Goal: Task Accomplishment & Management: Manage account settings

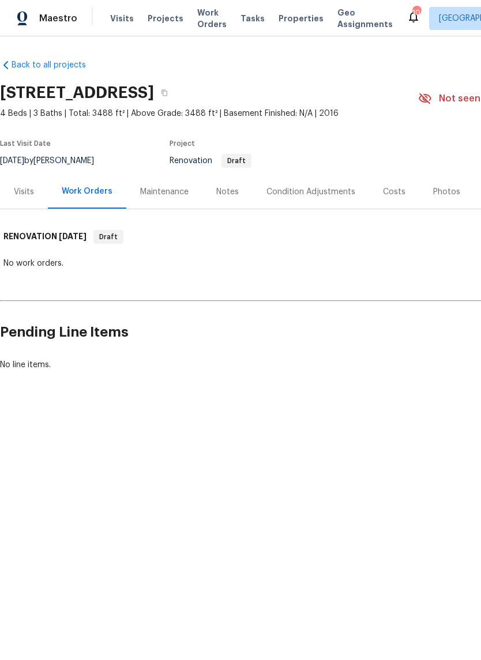
click at [308, 190] on div "Condition Adjustments" at bounding box center [310, 192] width 89 height 12
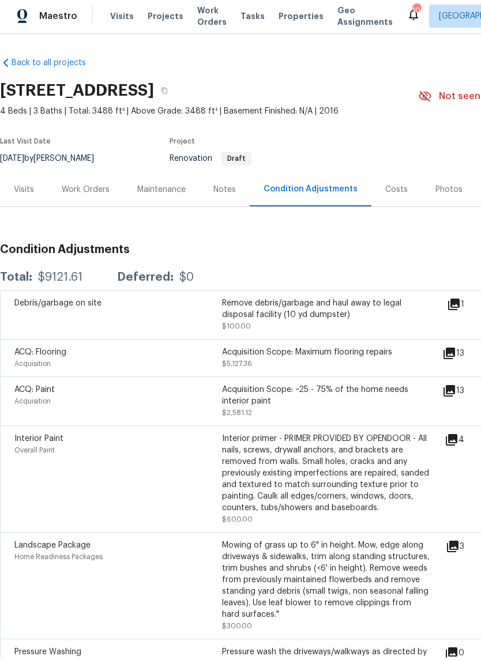
copy h2 "[STREET_ADDRESS]"
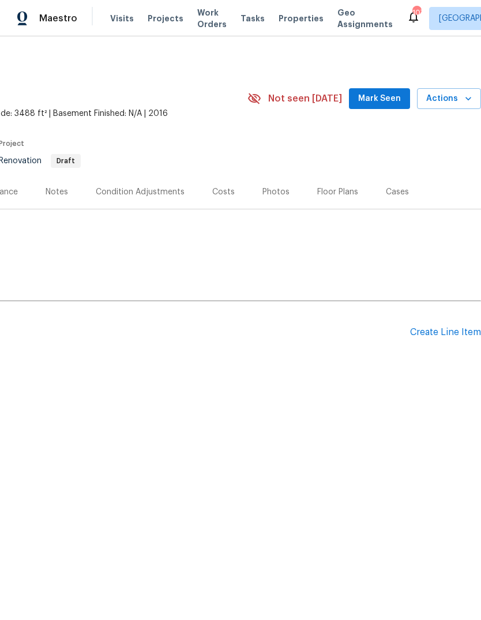
scroll to position [0, 171]
click at [456, 332] on div "Create Line Item" at bounding box center [445, 332] width 71 height 11
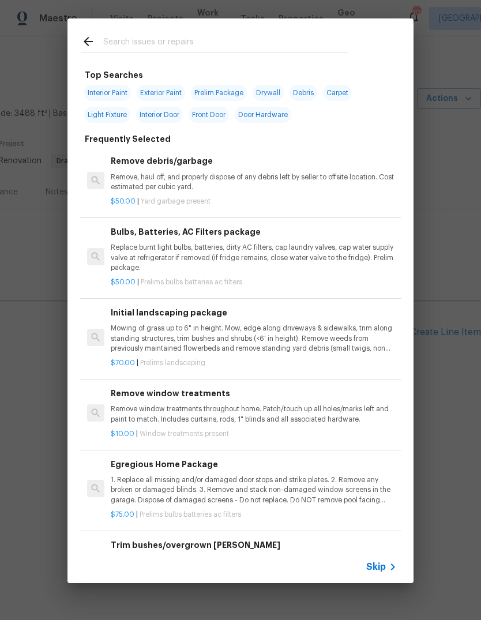
click at [281, 44] on input "text" at bounding box center [225, 43] width 244 height 17
type input "Odor"
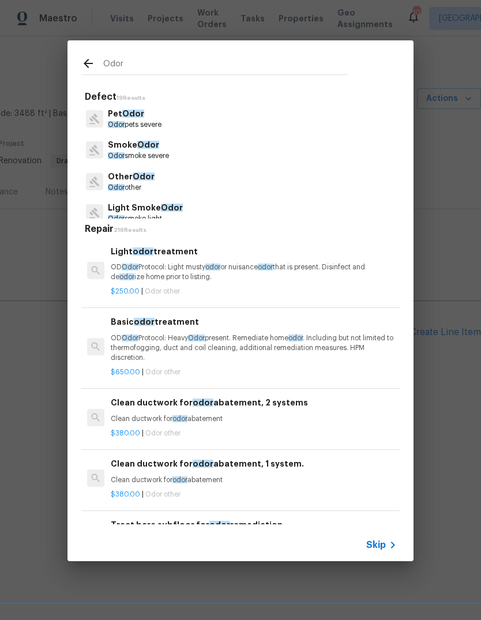
click at [281, 340] on p "OD Odor Protocol: Heavy Odor present. Remediate home odor . Including but not l…" at bounding box center [254, 347] width 286 height 29
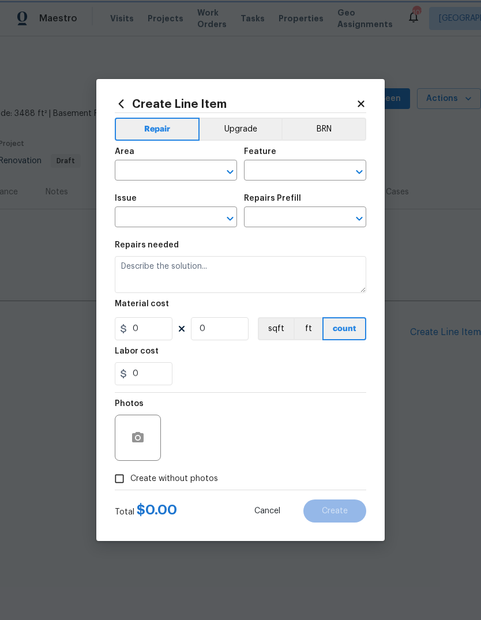
type input "Other Odor"
type input "Basic odor treatment $650.00"
type textarea "OD Odor Protocol: Heavy Odor present. Remediate home odor. Including but not li…"
type input "650"
type input "1"
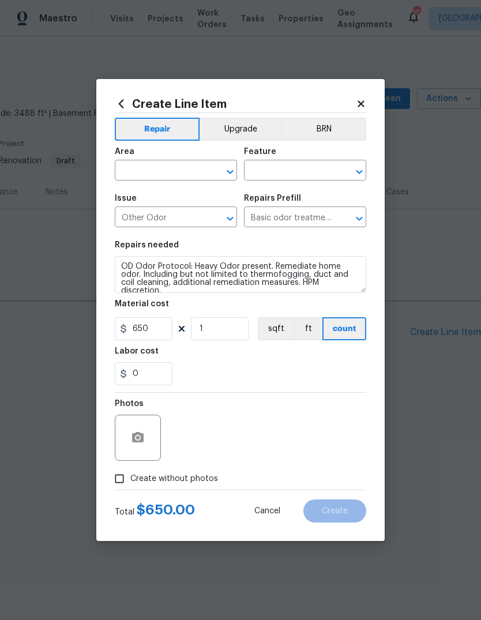
click at [189, 180] on input "text" at bounding box center [160, 172] width 90 height 18
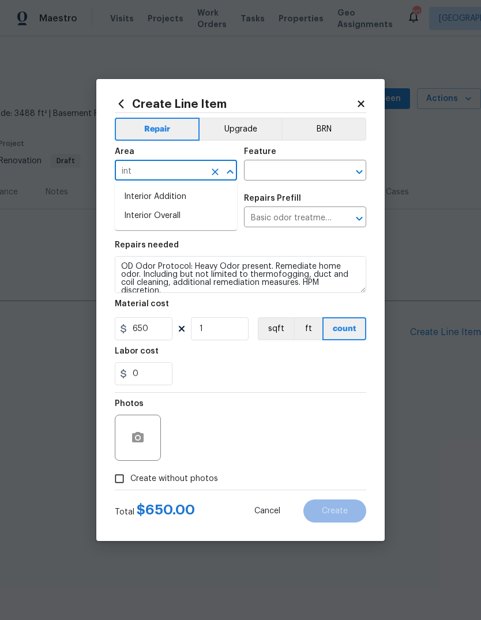
click at [181, 216] on li "Interior Overall" at bounding box center [176, 215] width 122 height 19
type input "Interior Overall"
click at [292, 168] on input "text" at bounding box center [289, 172] width 90 height 18
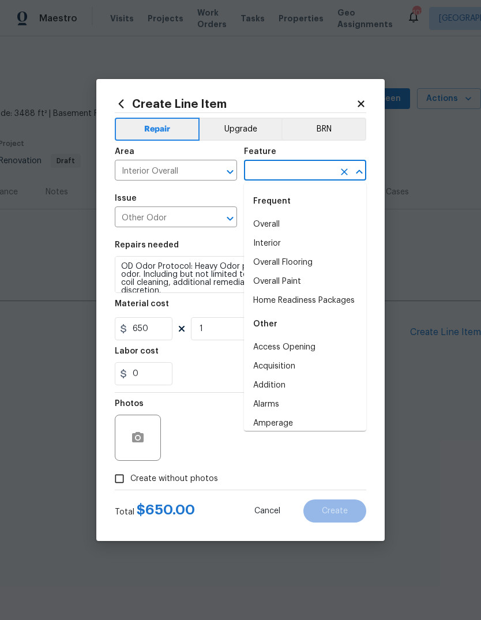
click at [279, 240] on li "Interior" at bounding box center [305, 243] width 122 height 19
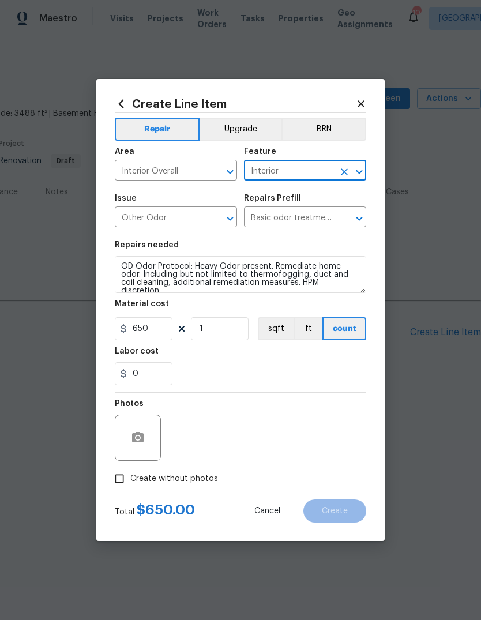
type input "Interior"
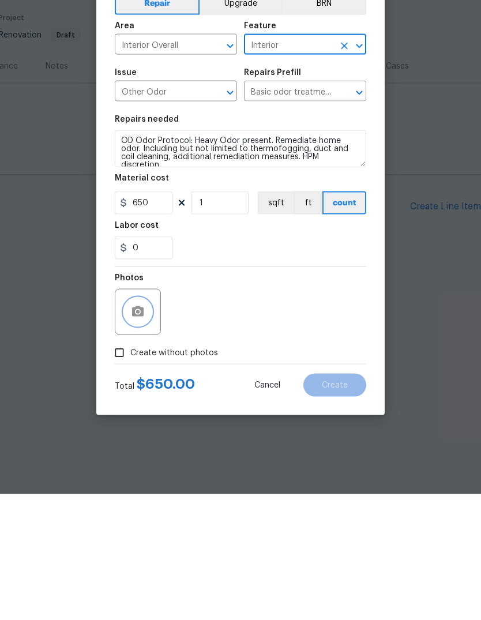
click at [130, 424] on button "button" at bounding box center [138, 438] width 28 height 28
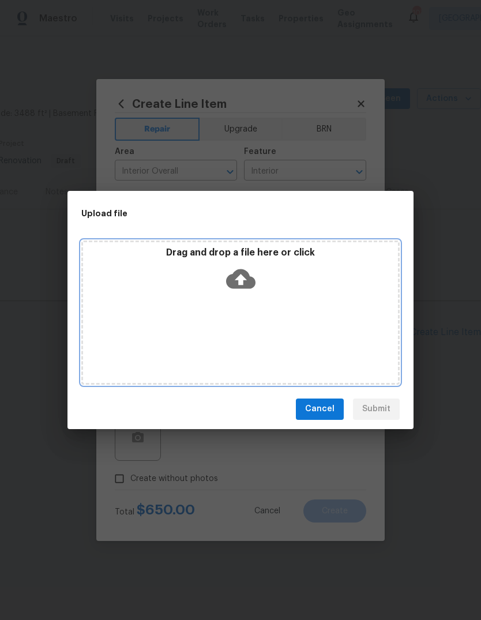
click at [248, 273] on icon at bounding box center [240, 279] width 29 height 20
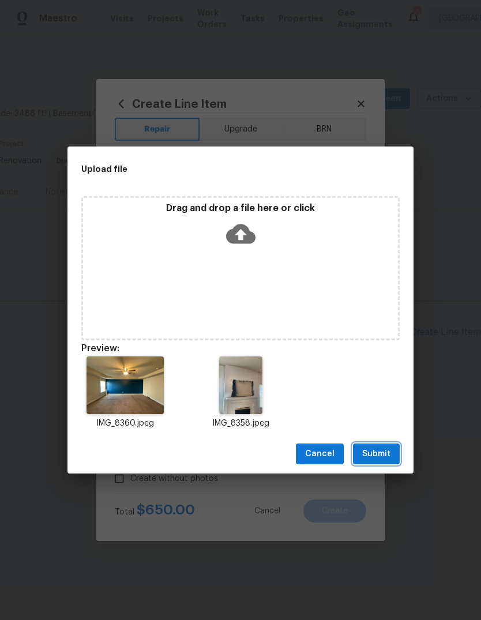
click at [384, 450] on span "Submit" at bounding box center [376, 454] width 28 height 14
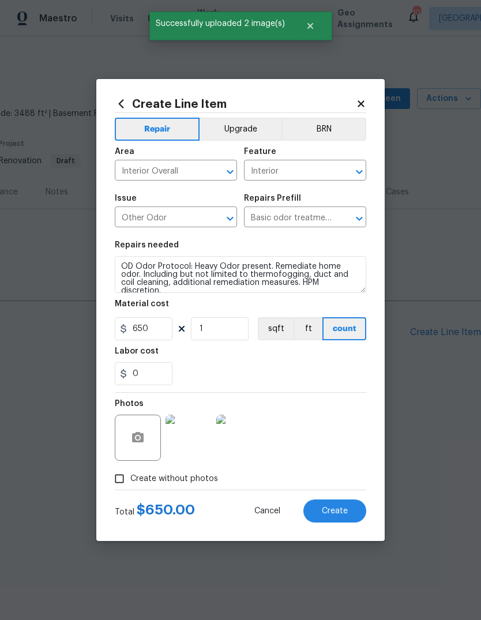
click at [351, 512] on button "Create" at bounding box center [334, 510] width 63 height 23
type input "0"
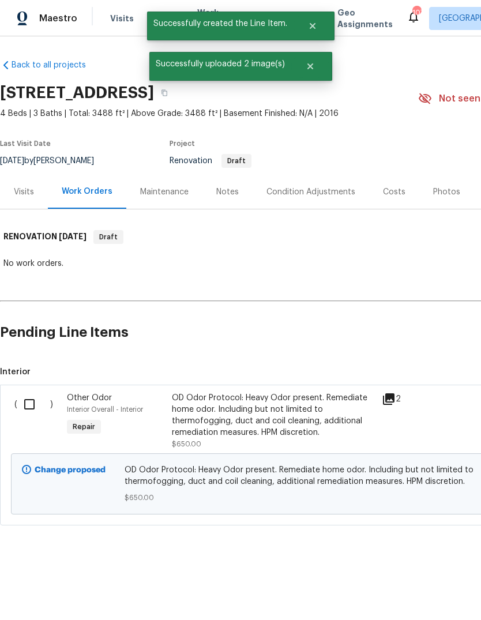
scroll to position [0, 0]
click at [25, 404] on input "checkbox" at bounding box center [33, 404] width 33 height 24
checkbox input "true"
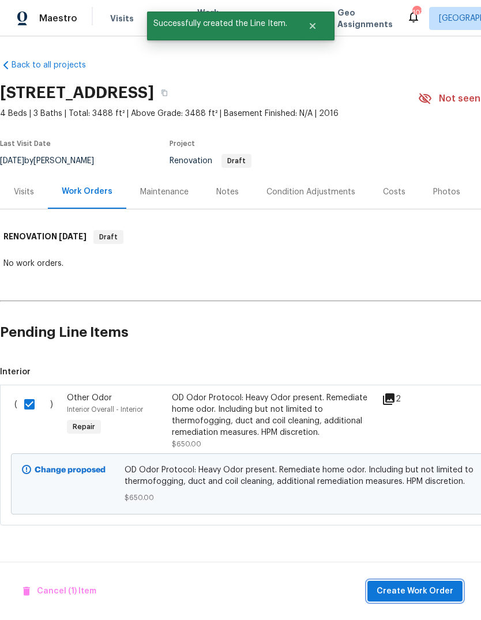
click at [431, 585] on span "Create Work Order" at bounding box center [415, 591] width 77 height 14
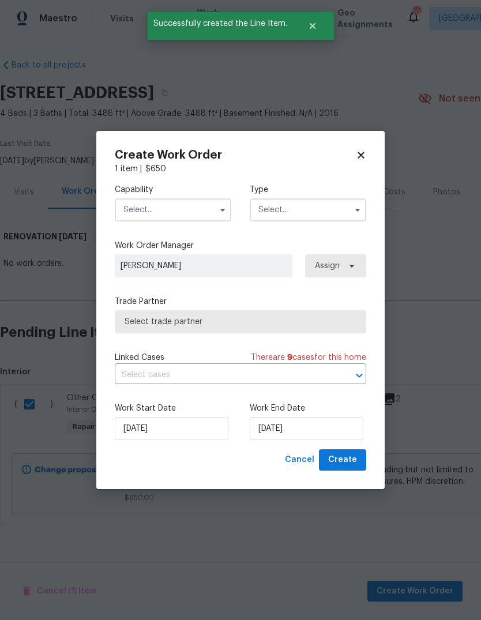
click at [220, 209] on icon "button" at bounding box center [222, 209] width 9 height 9
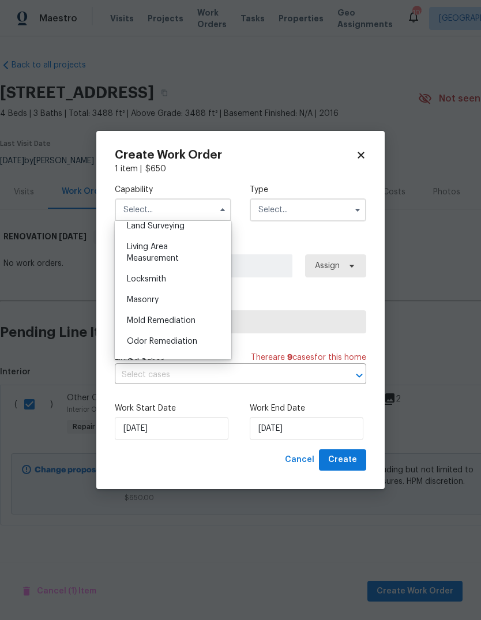
scroll to position [816, 0]
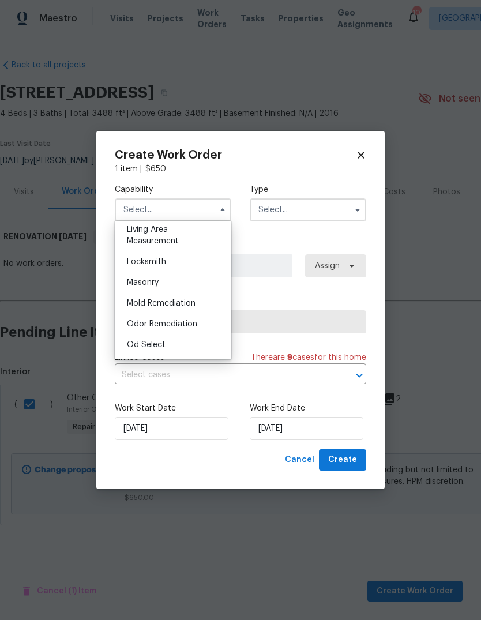
click at [180, 321] on span "Odor Remediation" at bounding box center [162, 324] width 70 height 8
type input "Odor Remediation"
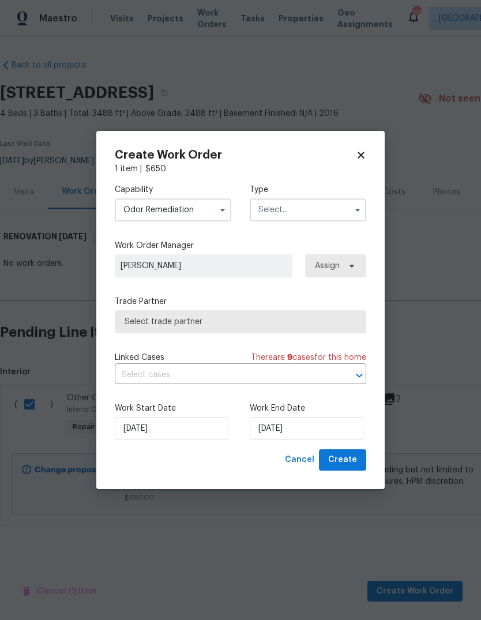
click at [316, 213] on input "text" at bounding box center [308, 209] width 116 height 23
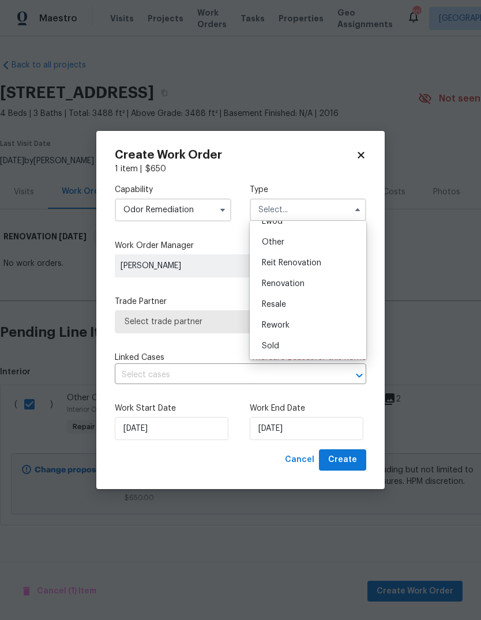
scroll to position [136, 0]
click at [310, 288] on div "Renovation" at bounding box center [308, 284] width 111 height 21
type input "Renovation"
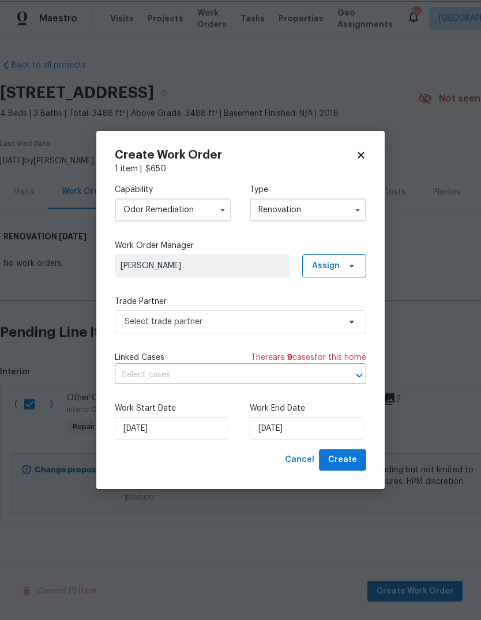
scroll to position [0, 0]
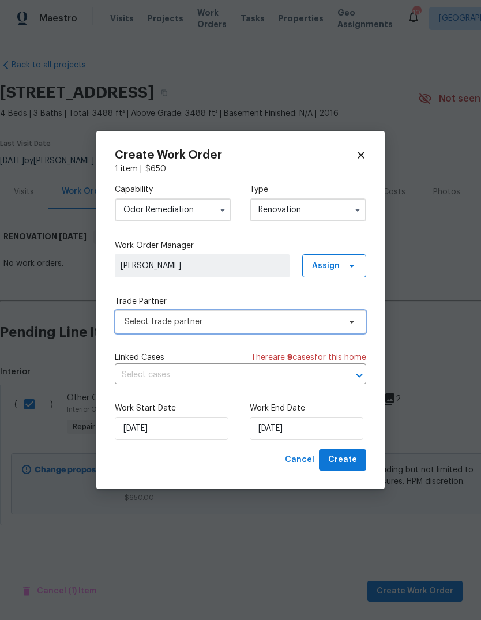
click at [330, 319] on span "Select trade partner" at bounding box center [232, 322] width 215 height 12
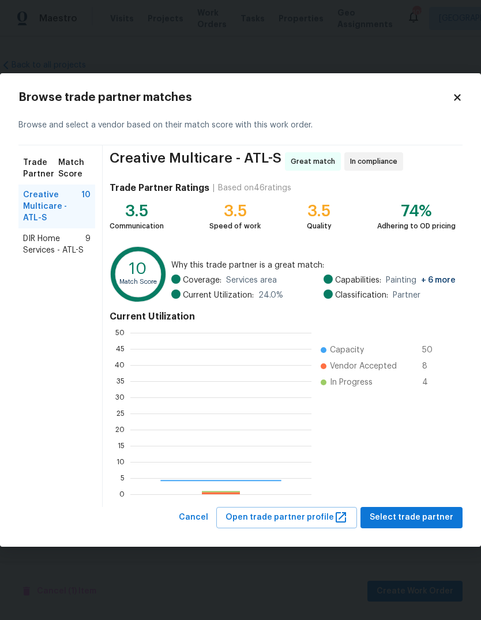
scroll to position [161, 181]
click at [34, 247] on span "DIR Home Services - ATL-S" at bounding box center [54, 244] width 62 height 23
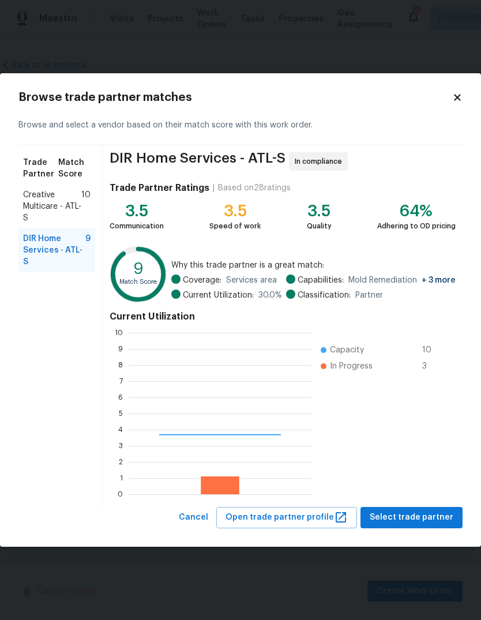
scroll to position [161, 183]
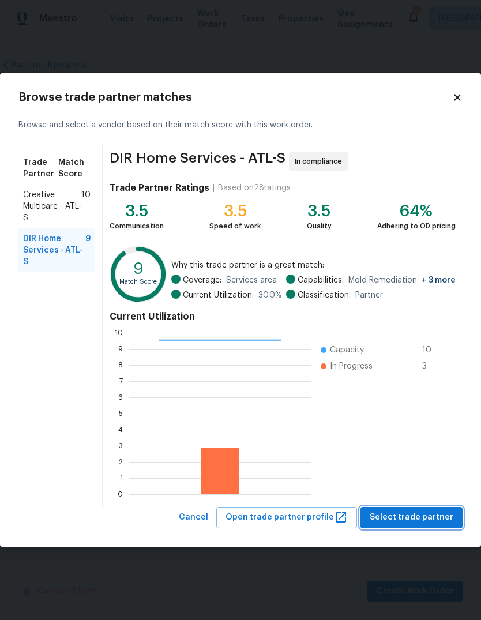
click at [431, 512] on span "Select trade partner" at bounding box center [412, 517] width 84 height 14
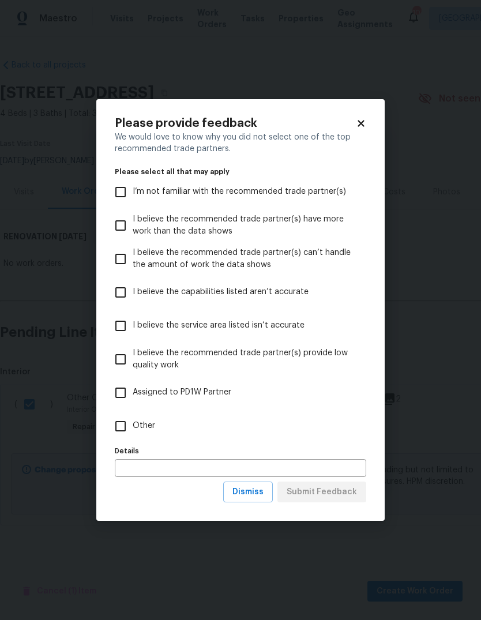
click at [120, 426] on input "Other" at bounding box center [120, 426] width 24 height 24
checkbox input "true"
click at [345, 488] on span "Submit Feedback" at bounding box center [322, 492] width 70 height 14
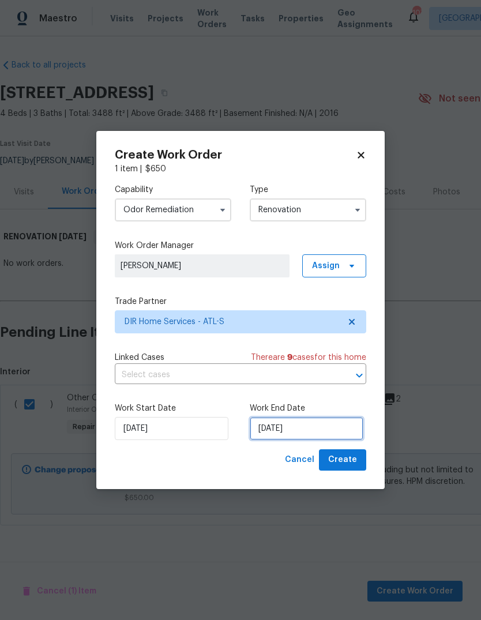
click at [337, 429] on input "[DATE]" at bounding box center [307, 428] width 114 height 23
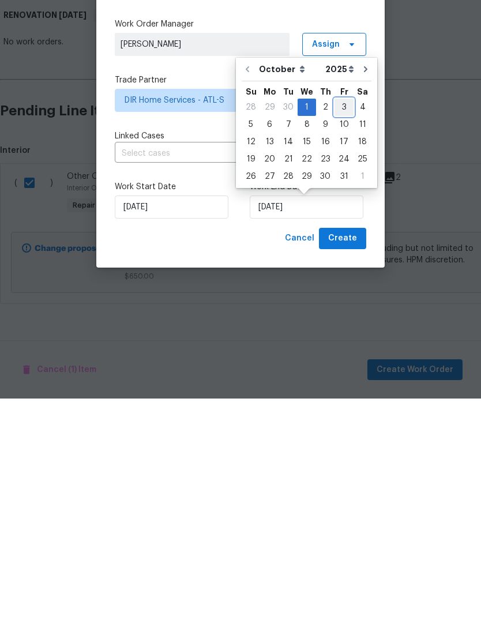
click at [344, 321] on div "3" at bounding box center [343, 329] width 19 height 16
type input "[DATE]"
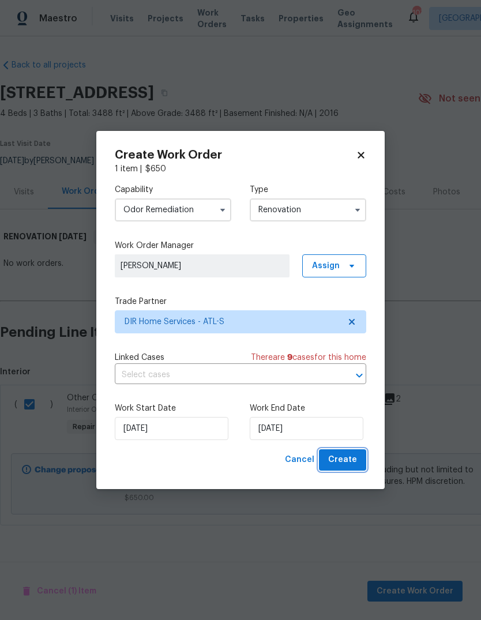
click at [352, 458] on span "Create" at bounding box center [342, 460] width 29 height 14
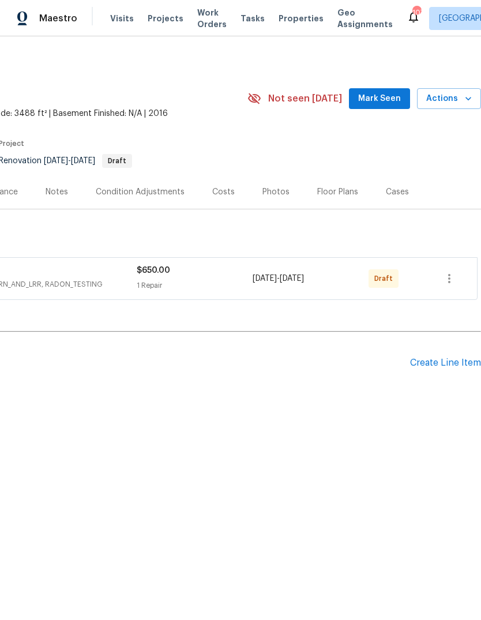
scroll to position [0, 171]
click at [450, 280] on icon "button" at bounding box center [449, 279] width 14 height 14
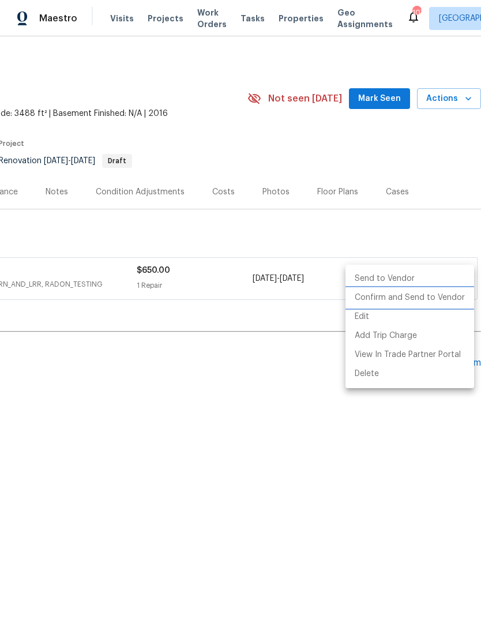
click at [426, 305] on li "Confirm and Send to Vendor" at bounding box center [409, 297] width 129 height 19
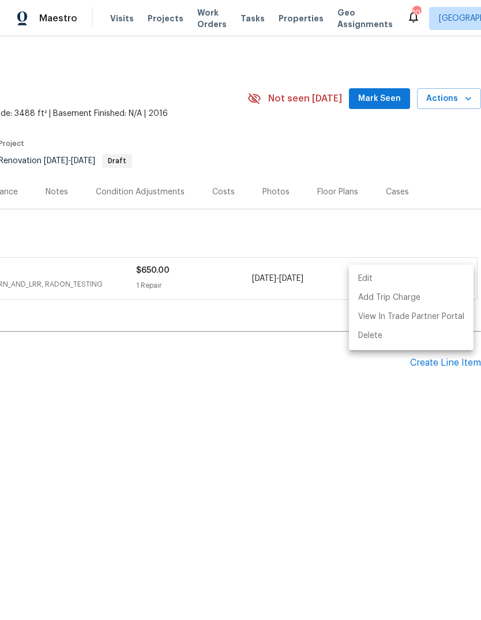
click at [293, 400] on div at bounding box center [240, 310] width 481 height 620
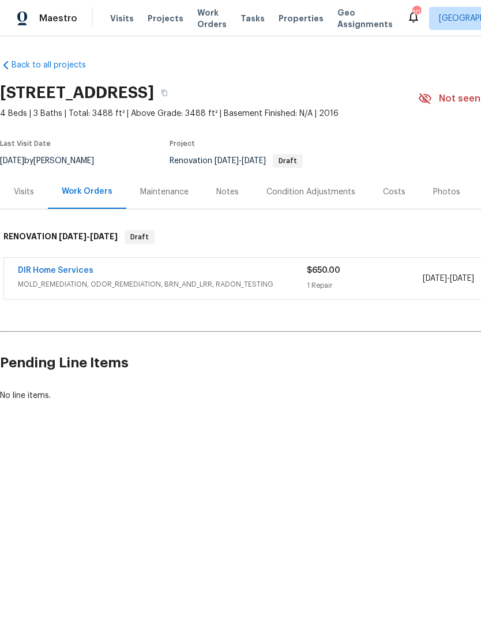
scroll to position [0, 0]
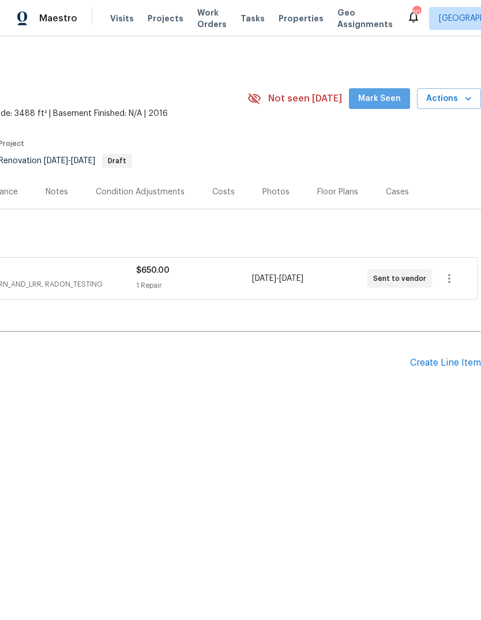
click at [388, 92] on span "Mark Seen" at bounding box center [379, 99] width 43 height 14
